Goal: Task Accomplishment & Management: Manage account settings

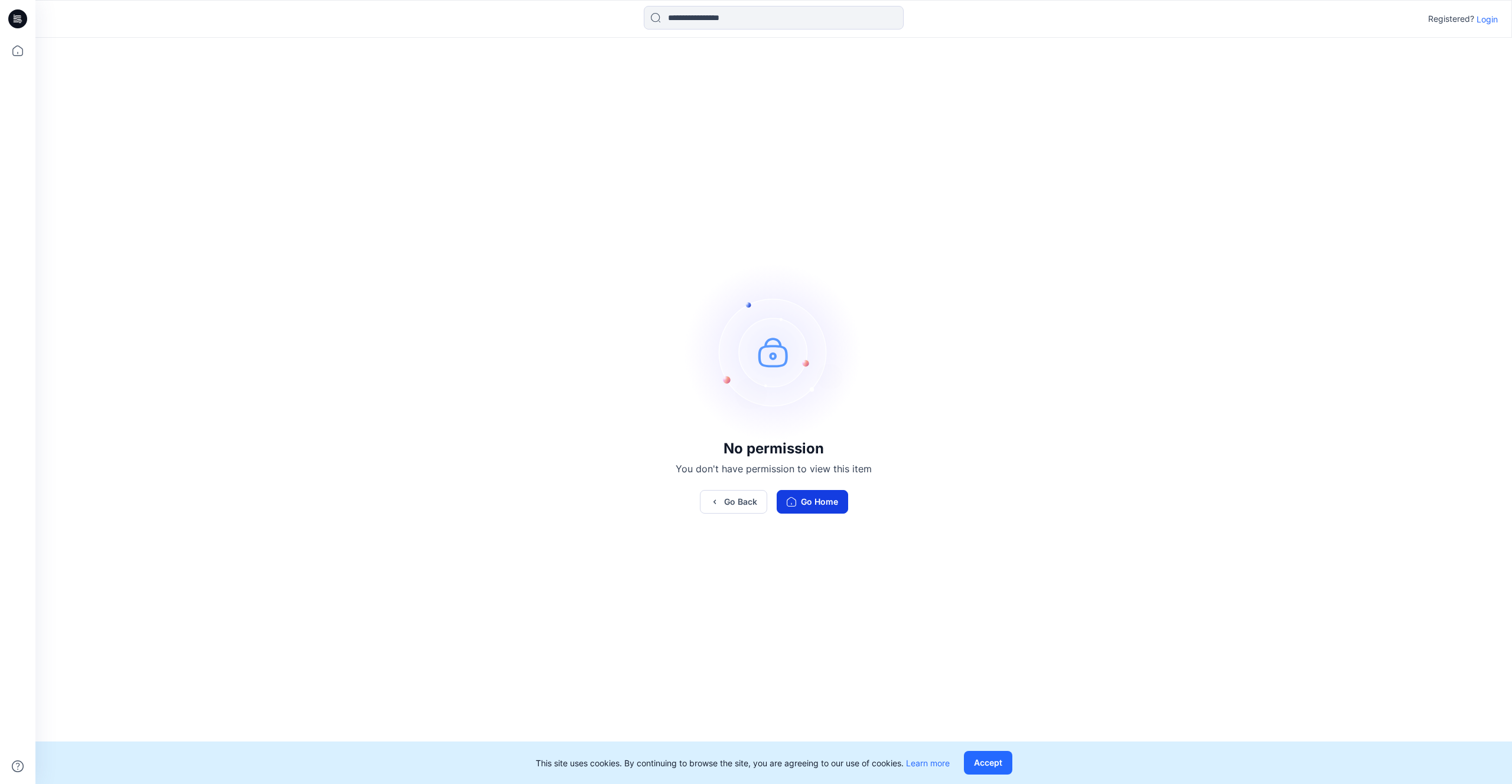
click at [826, 491] on button "Go Home" at bounding box center [812, 502] width 71 height 23
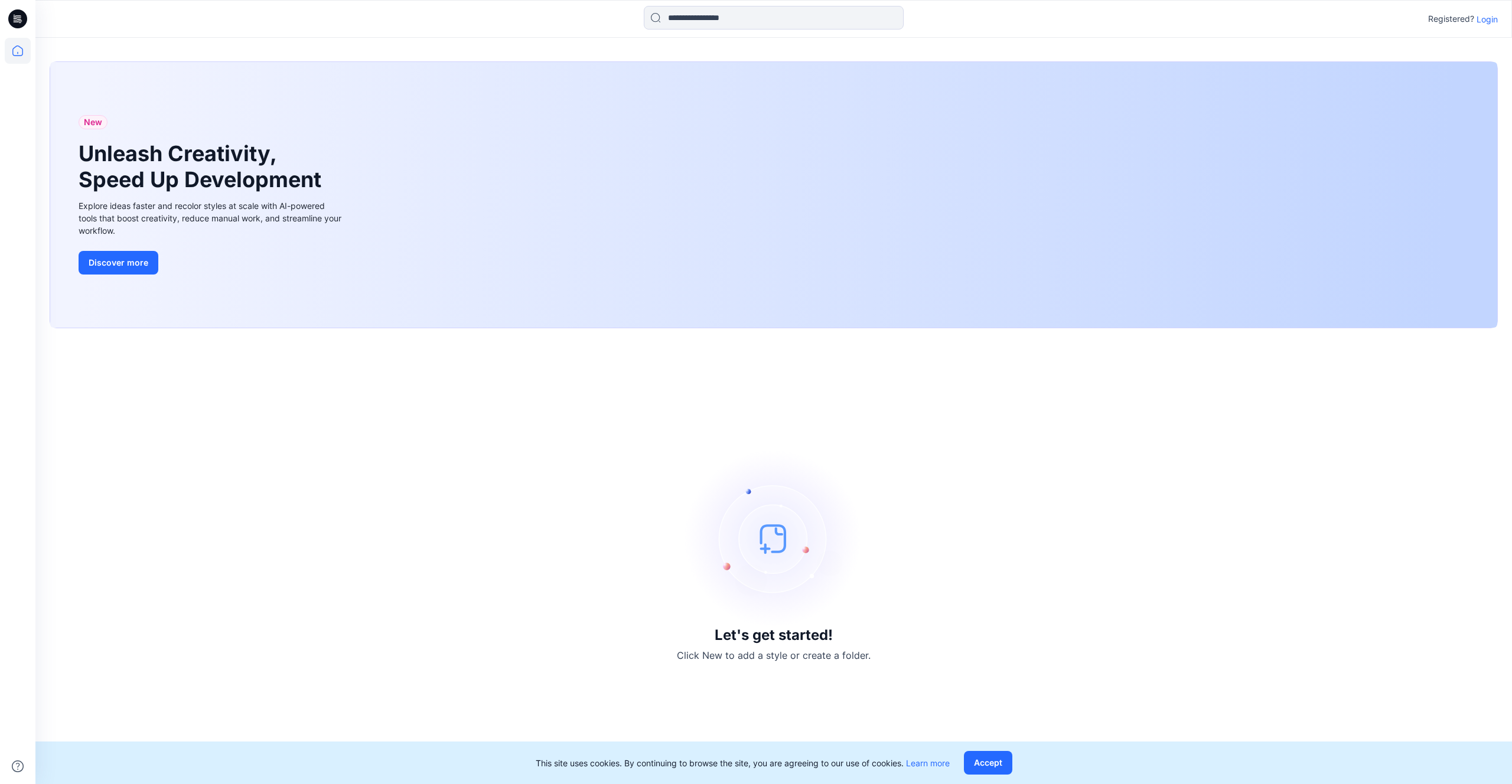
click at [1485, 21] on p "Login" at bounding box center [1487, 19] width 21 height 13
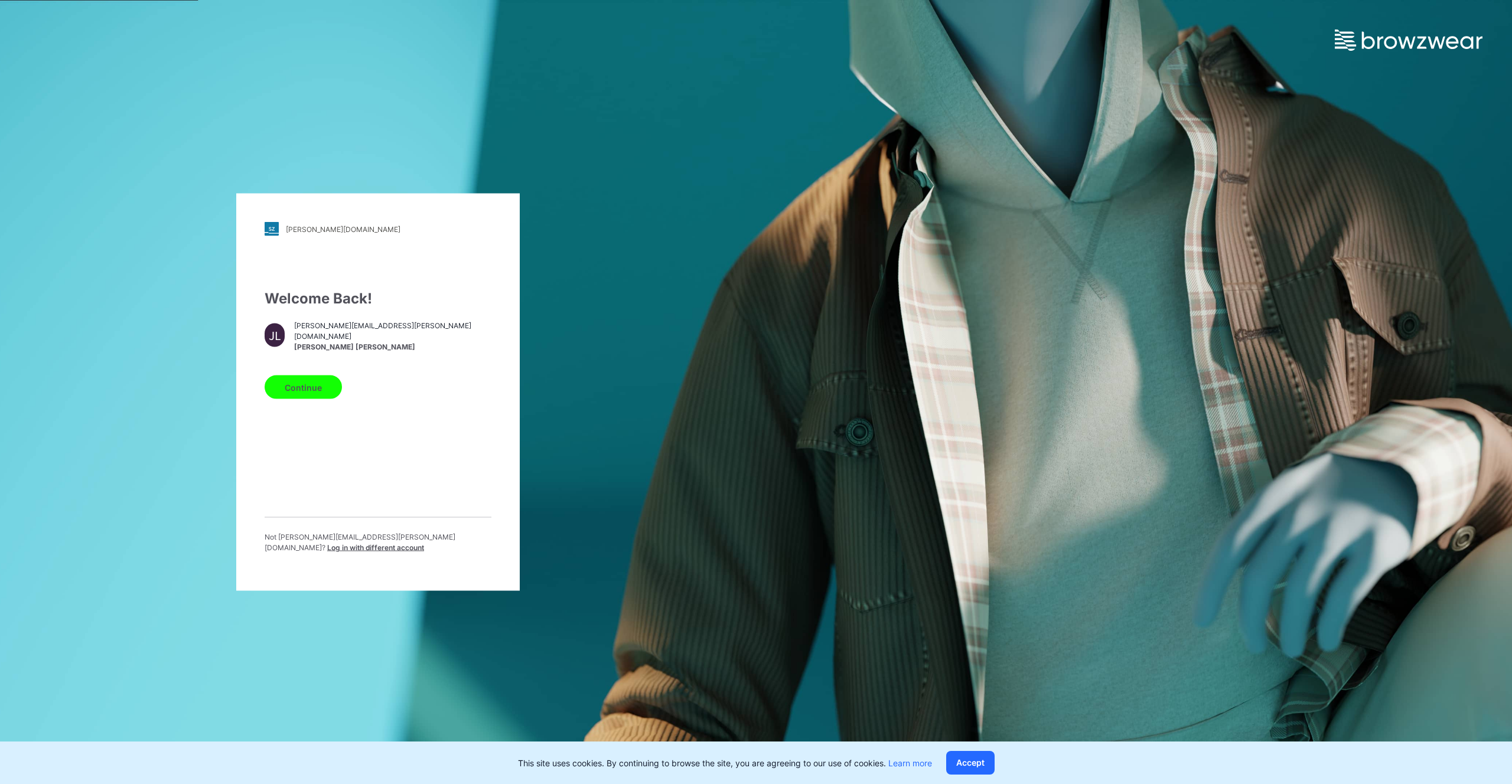
click at [303, 390] on button "Continue" at bounding box center [303, 387] width 77 height 23
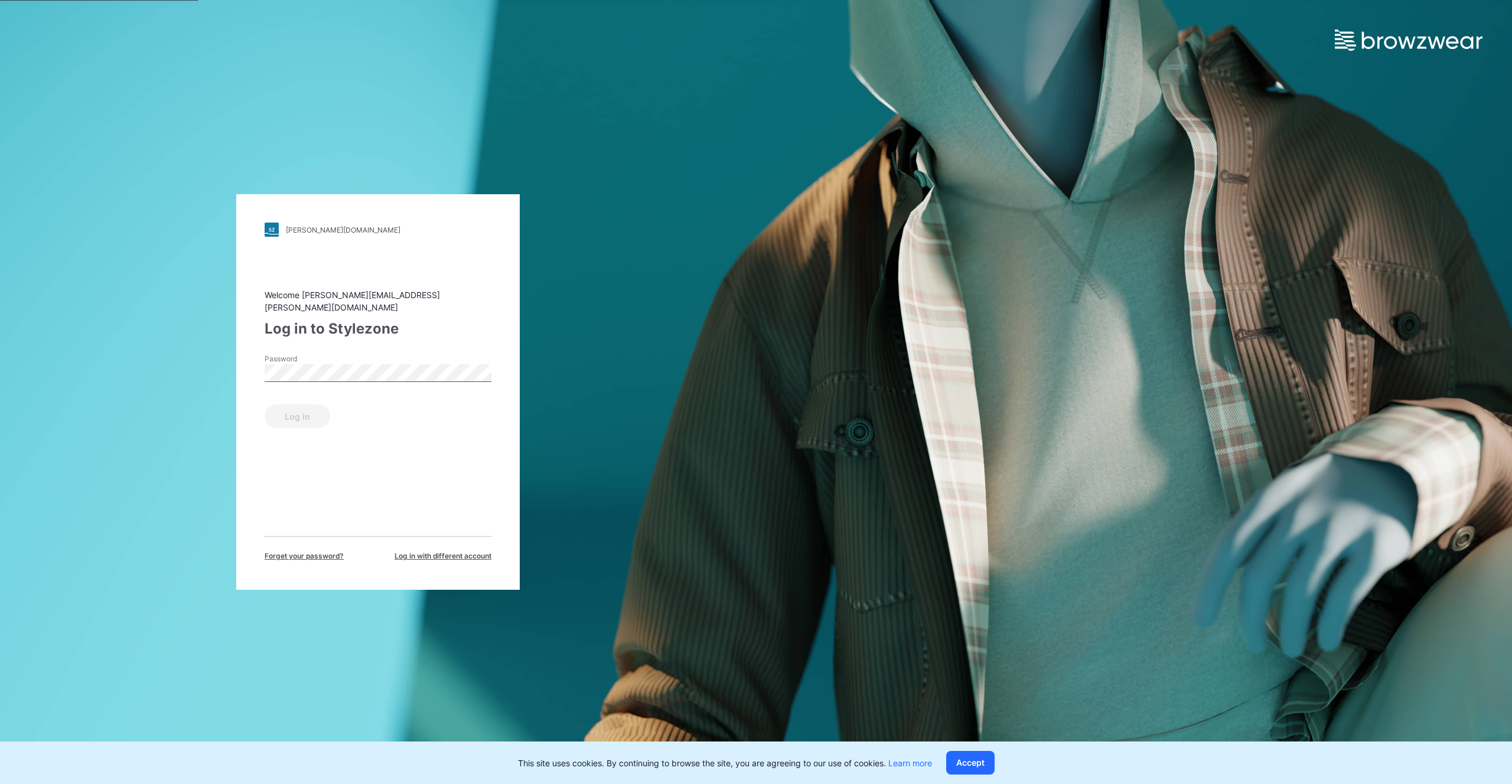
click at [334, 377] on div "Password" at bounding box center [378, 371] width 227 height 35
click at [303, 412] on button "Log in" at bounding box center [297, 416] width 65 height 23
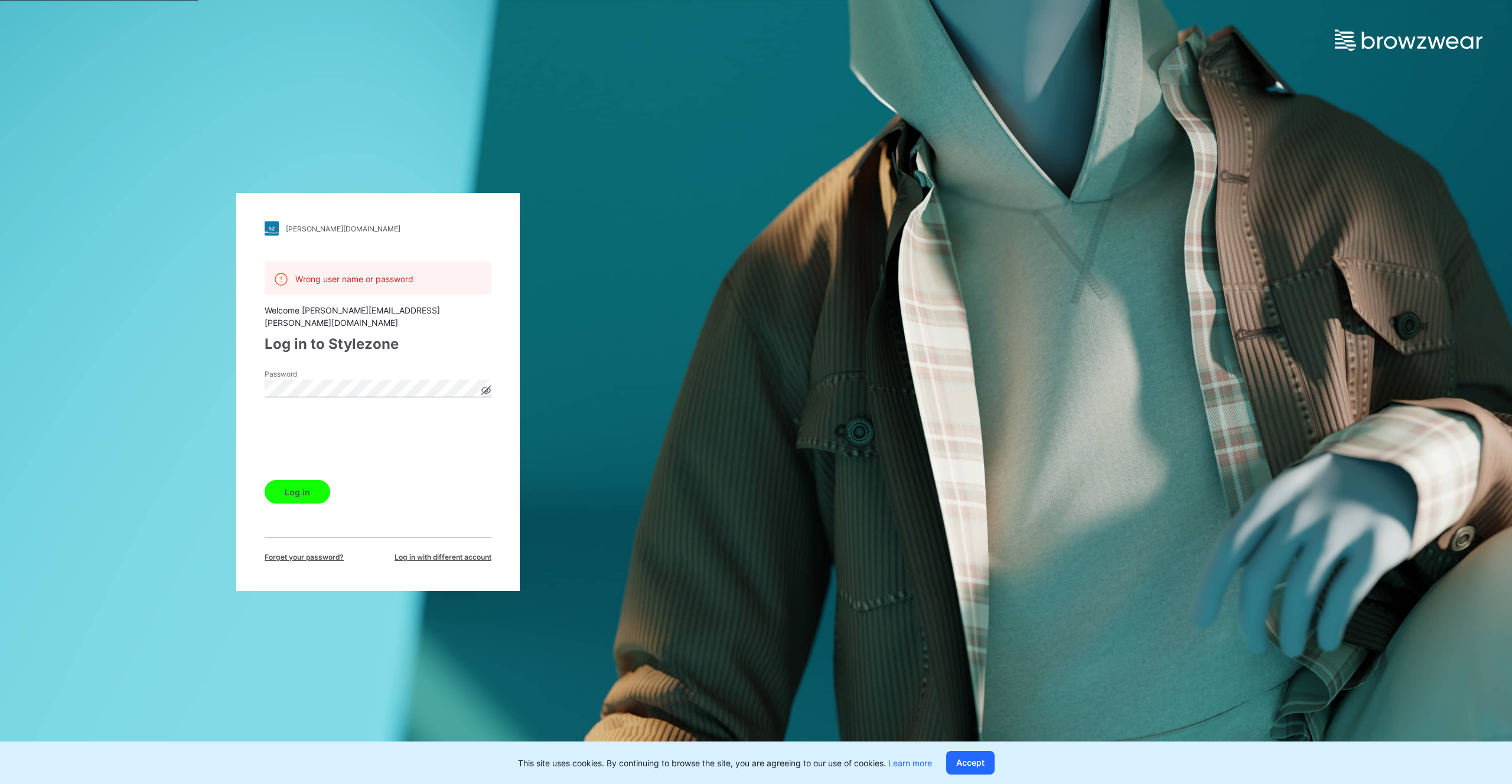
click at [288, 489] on button "Log in" at bounding box center [297, 491] width 65 height 23
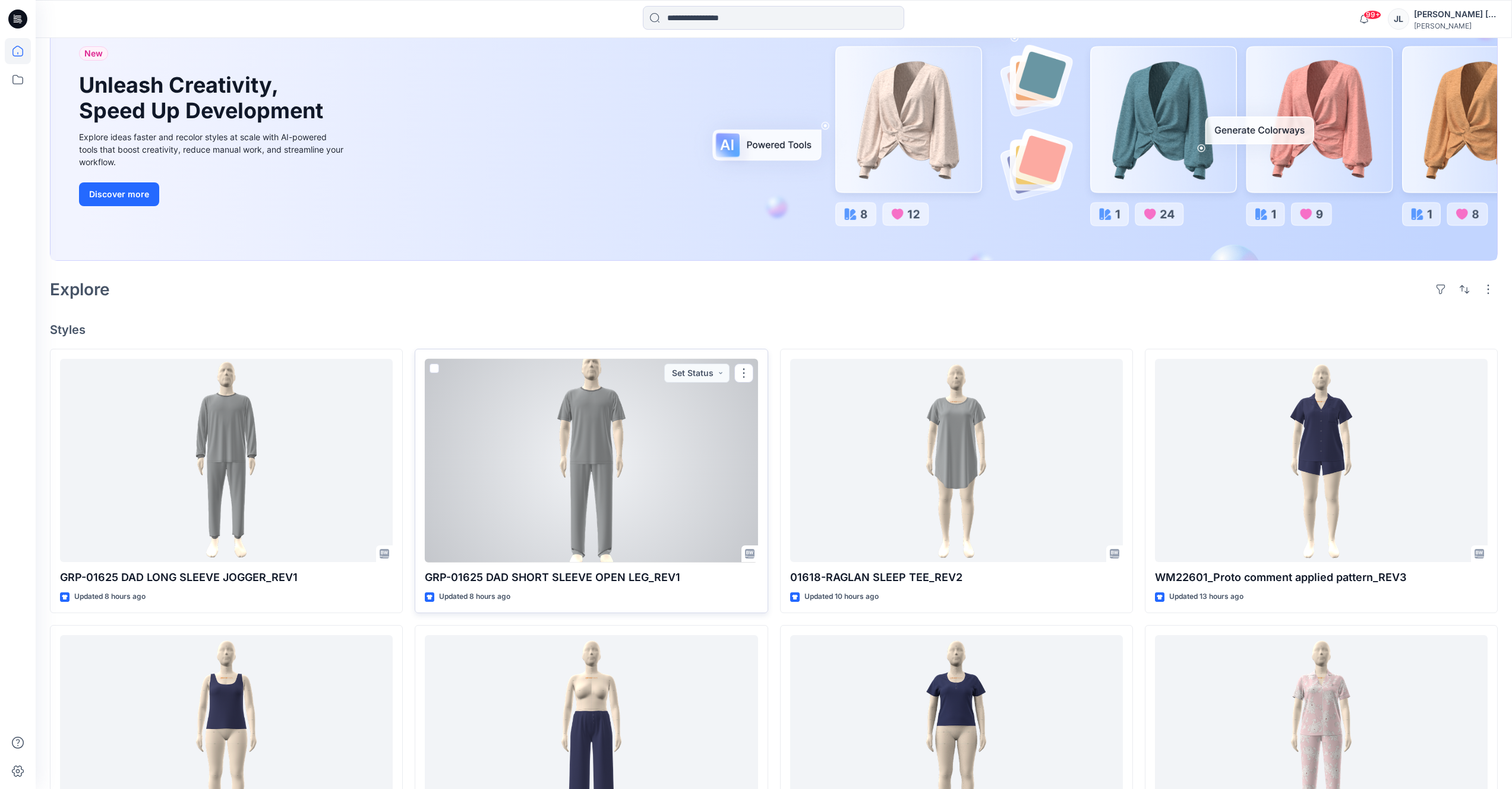
scroll to position [121, 0]
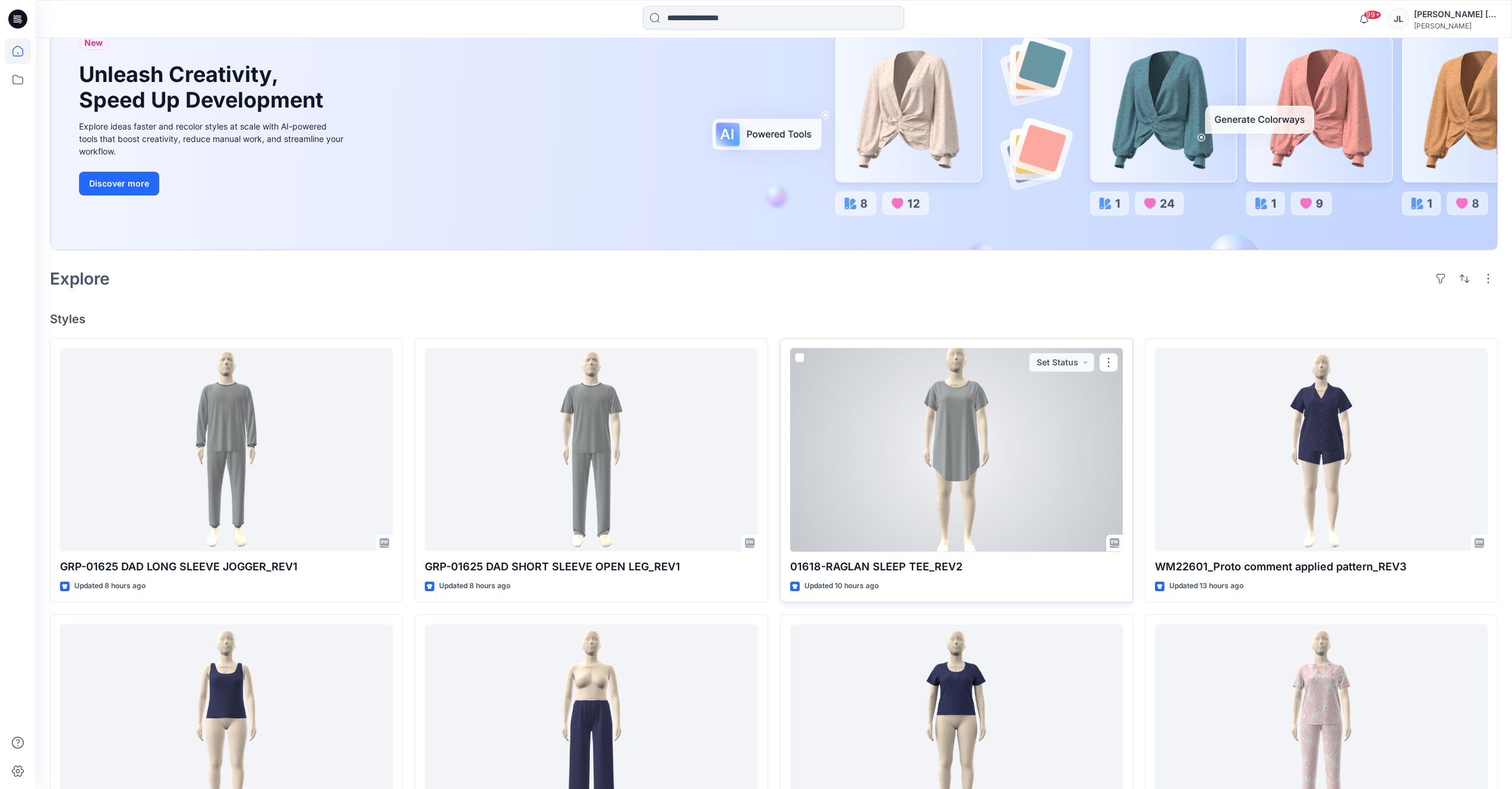
click at [927, 469] on div at bounding box center [957, 450] width 332 height 204
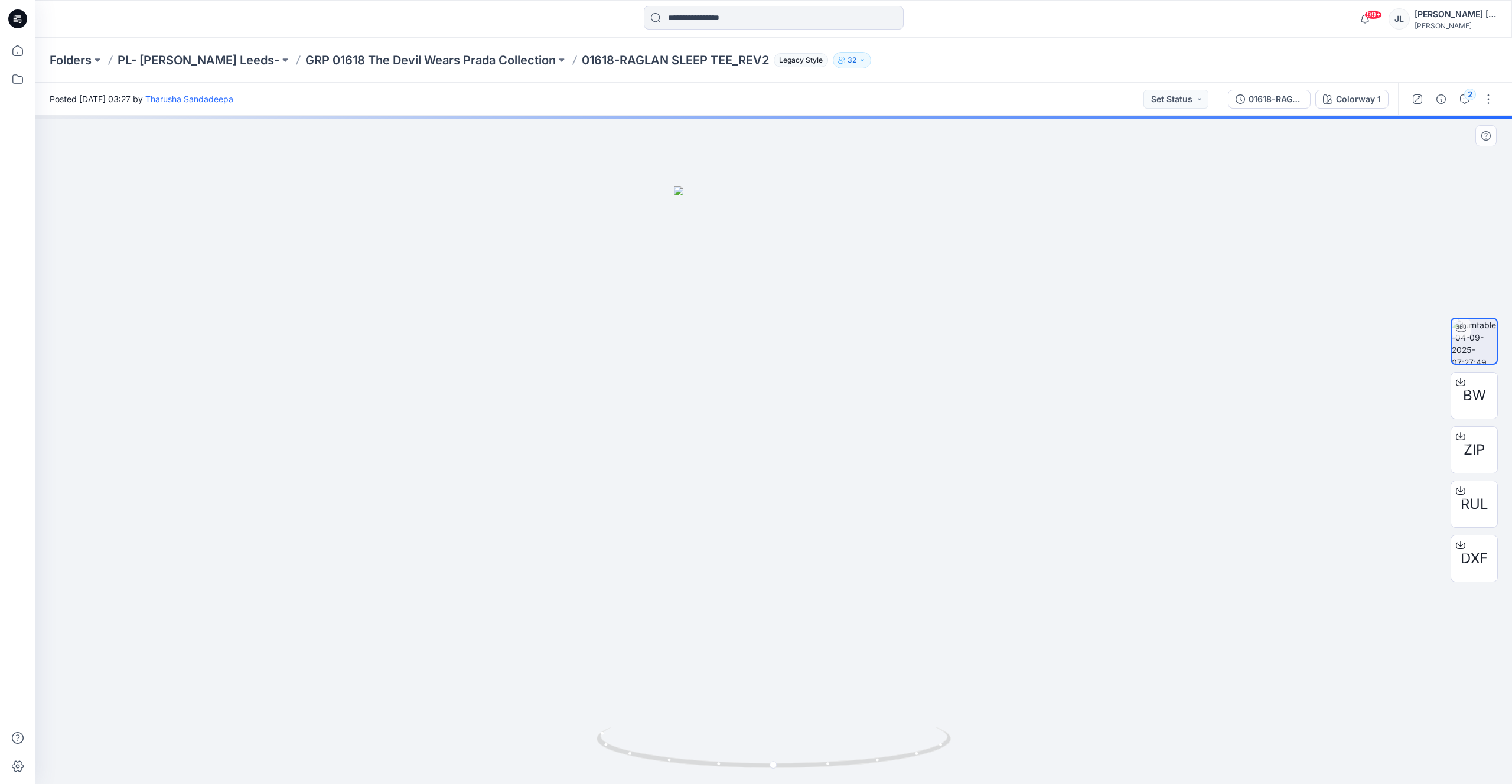
click at [767, 495] on div at bounding box center [774, 450] width 1477 height 668
click at [774, 752] on icon at bounding box center [774, 751] width 7 height 7
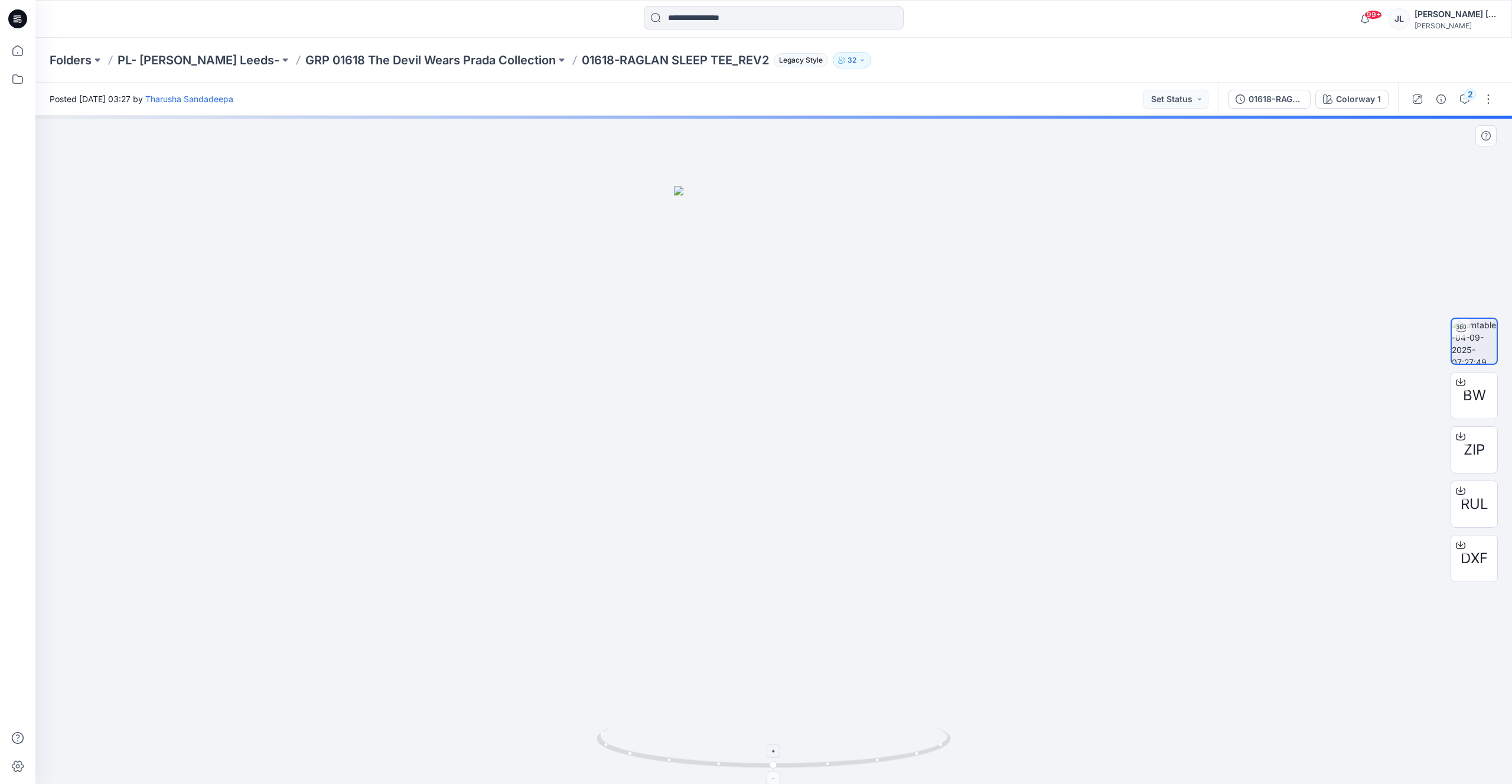
click at [774, 752] on icon at bounding box center [774, 751] width 7 height 7
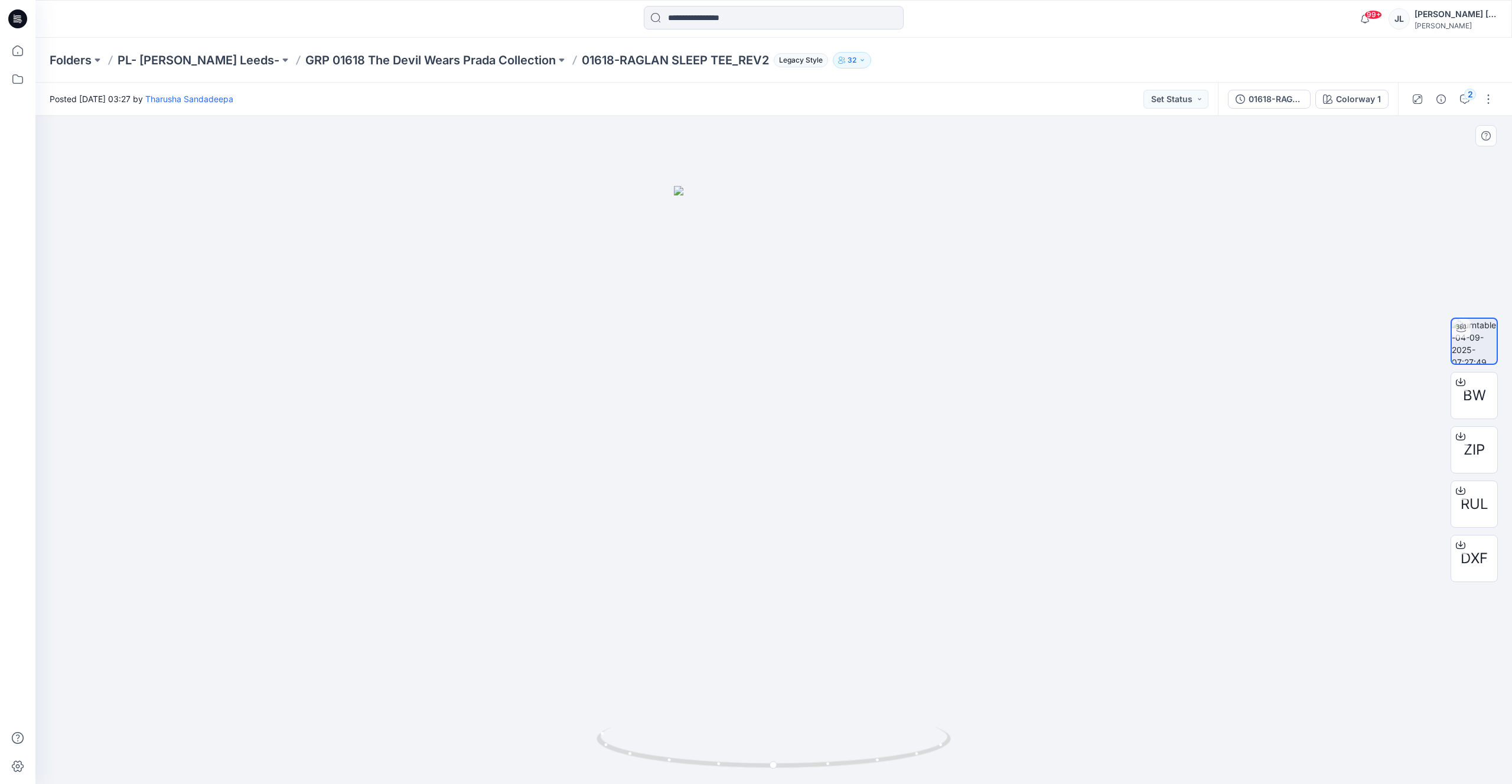
drag, startPoint x: 784, startPoint y: 597, endPoint x: 840, endPoint y: 596, distance: 56.0
click at [840, 596] on img at bounding box center [774, 485] width 200 height 599
drag, startPoint x: 681, startPoint y: 760, endPoint x: 673, endPoint y: 760, distance: 8.0
click at [673, 760] on icon at bounding box center [775, 749] width 358 height 44
